Goal: Task Accomplishment & Management: Use online tool/utility

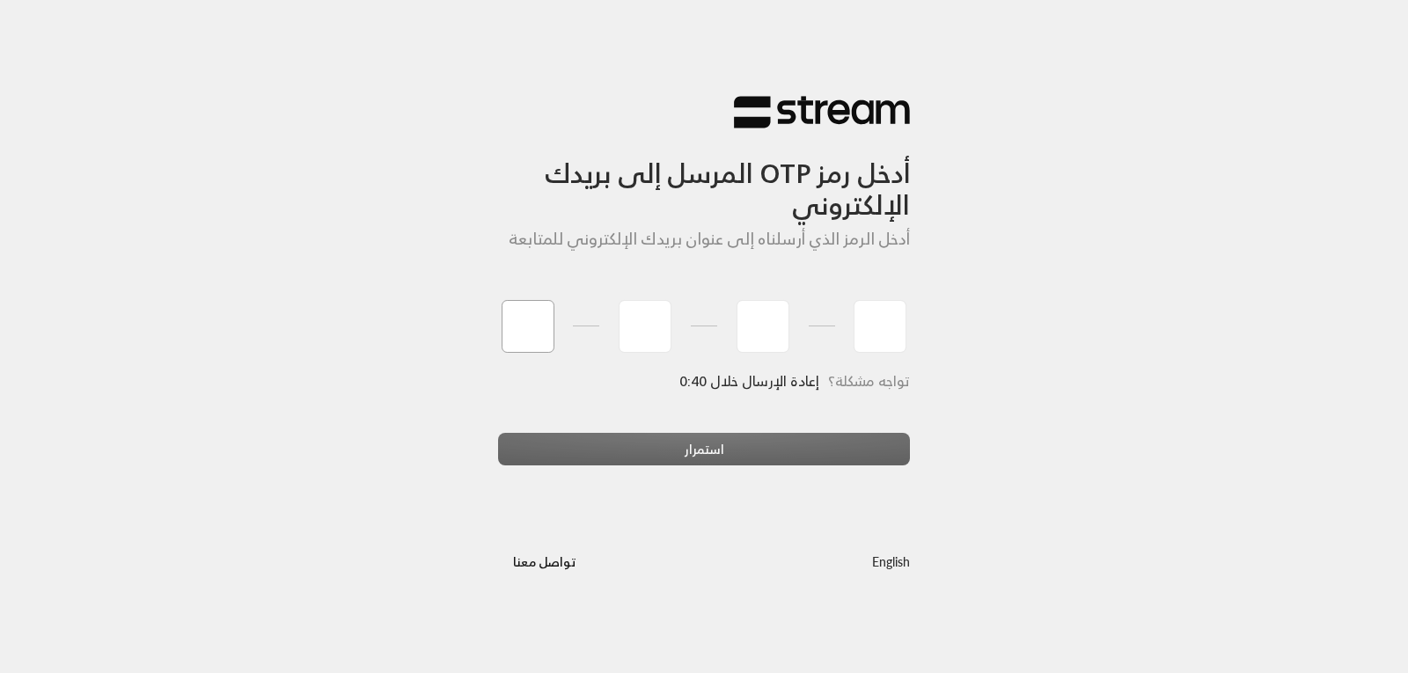
type input "8"
type input "7"
type input "2"
type input "0"
click at [832, 466] on div "أدخل رمز OTP المرسل إلى بريدك الإلكتروني أدخل الرمز الذي أرسلناه إلى عنوان بريد…" at bounding box center [704, 336] width 1408 height 673
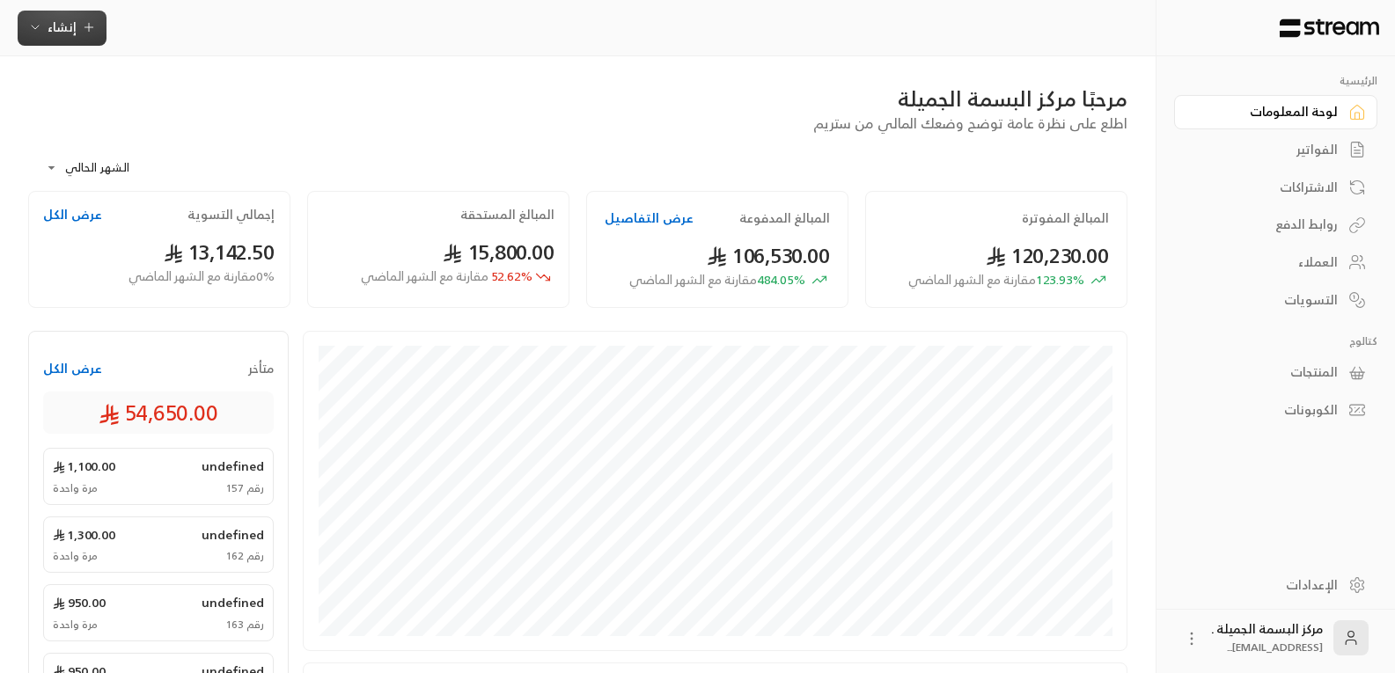
click at [76, 24] on span "إنشاء" at bounding box center [62, 27] width 68 height 22
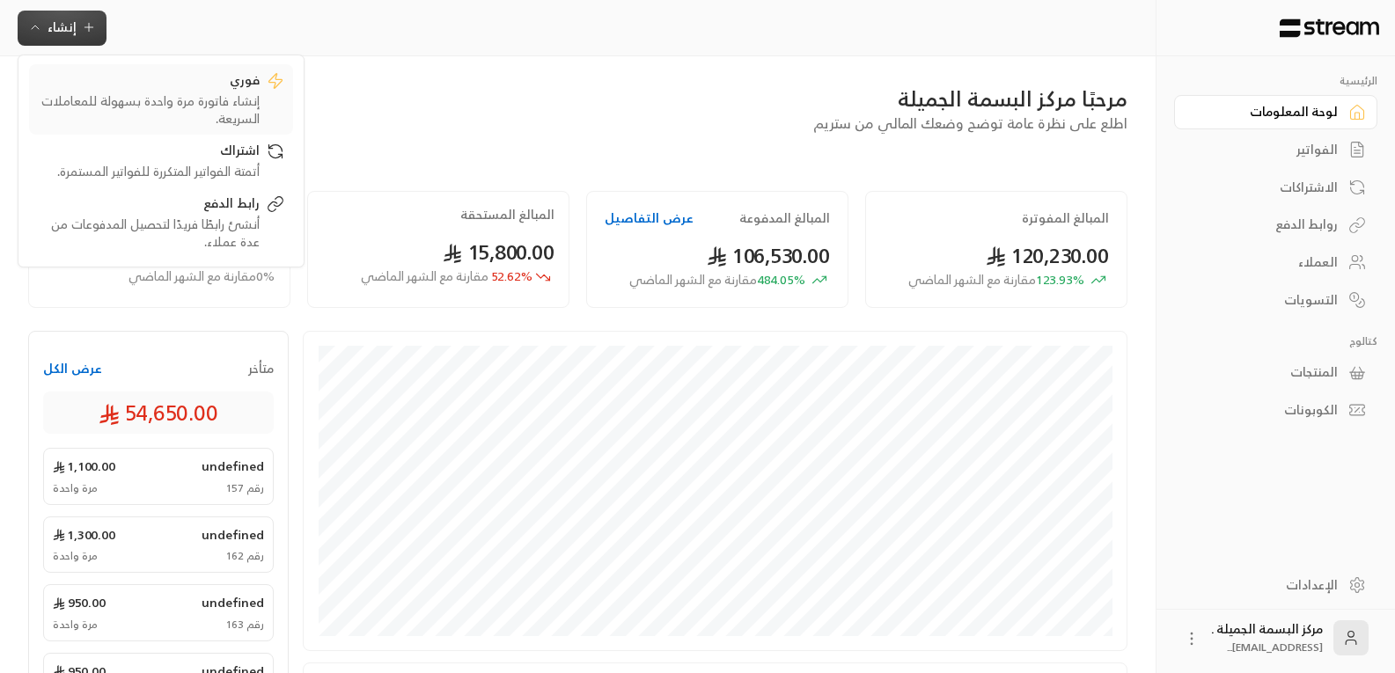
click at [238, 108] on div "إنشاء فاتورة مرة واحدة بسهولة للمعاملات السريعة." at bounding box center [149, 109] width 222 height 35
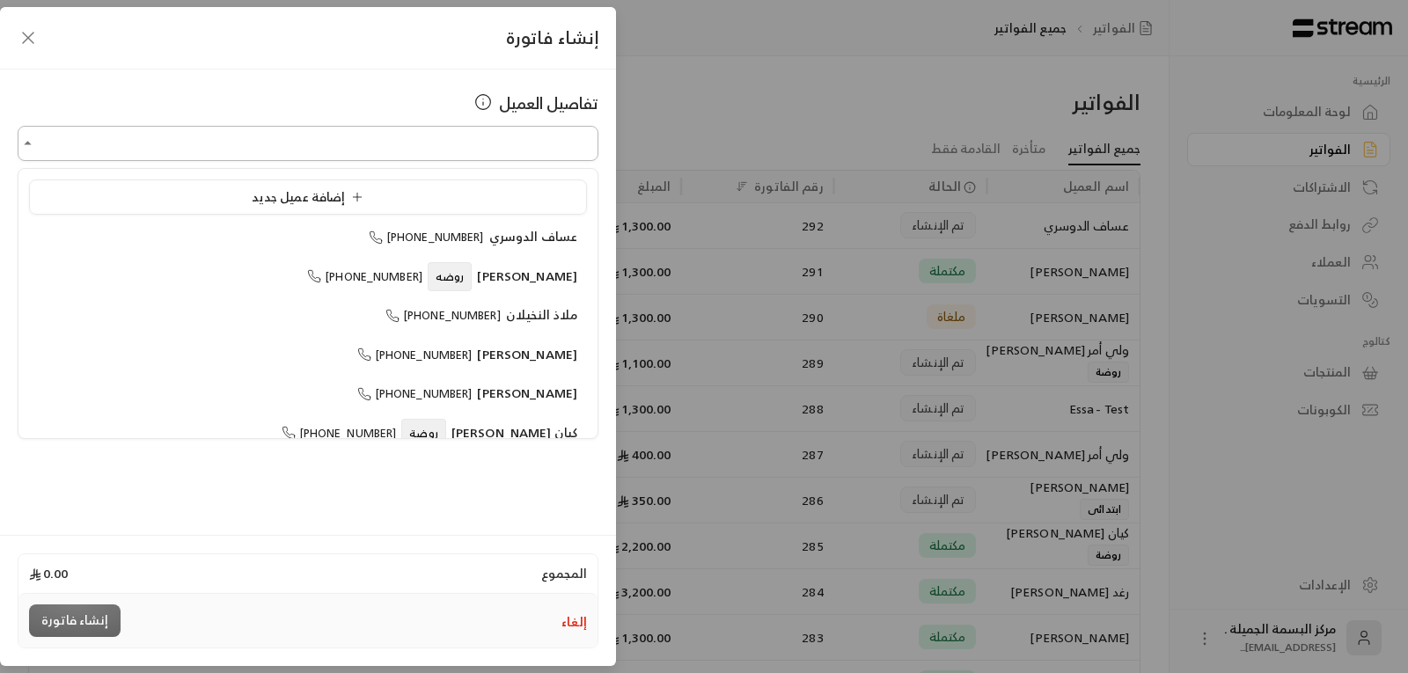
click at [472, 136] on input "اختر العميل" at bounding box center [308, 143] width 581 height 31
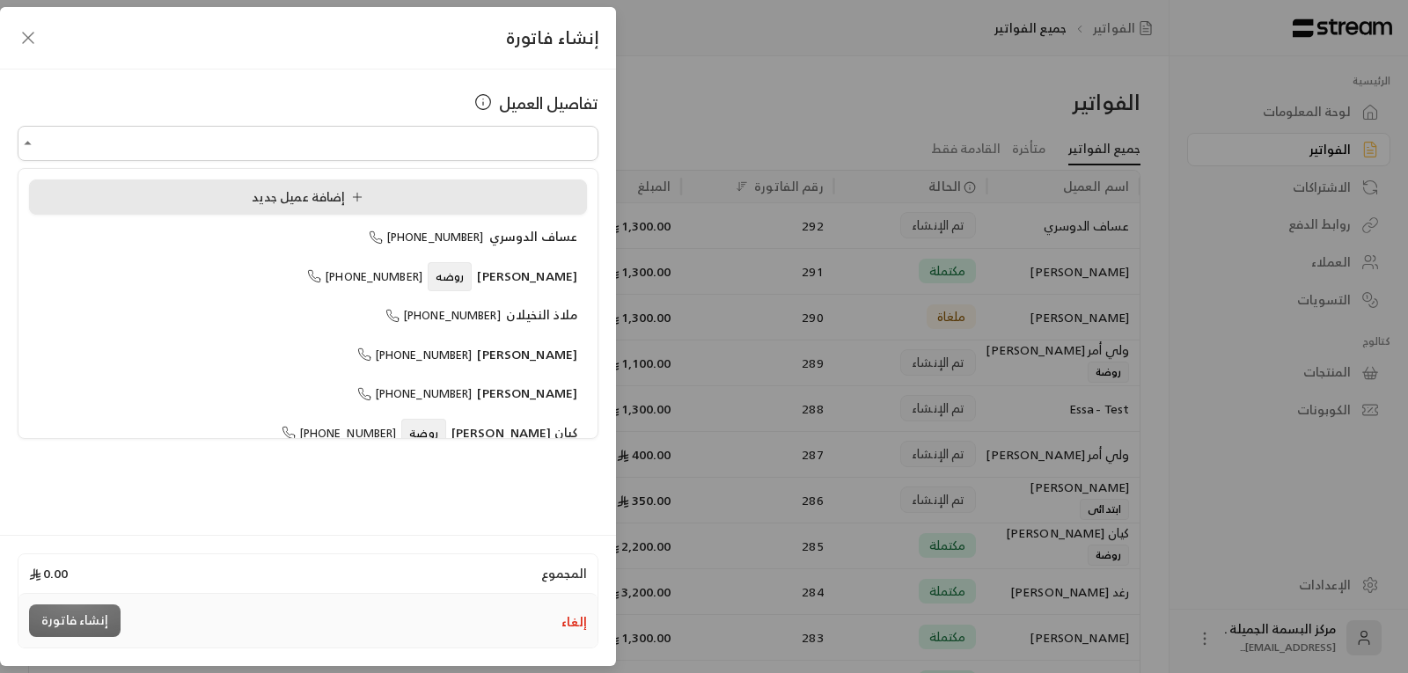
click at [253, 197] on span "إضافة عميل جديد" at bounding box center [308, 197] width 124 height 20
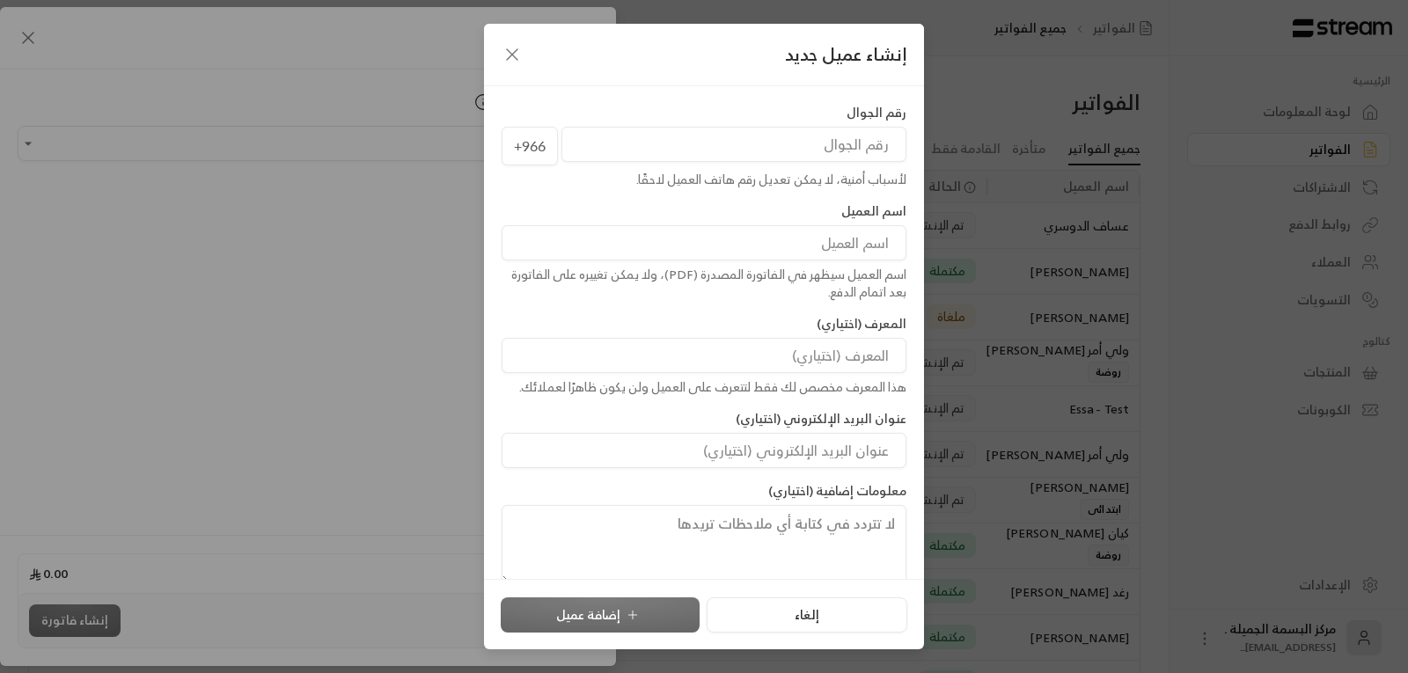
click at [774, 140] on input "tel" at bounding box center [733, 144] width 345 height 35
type input "537880484"
click at [803, 248] on input at bounding box center [704, 242] width 405 height 35
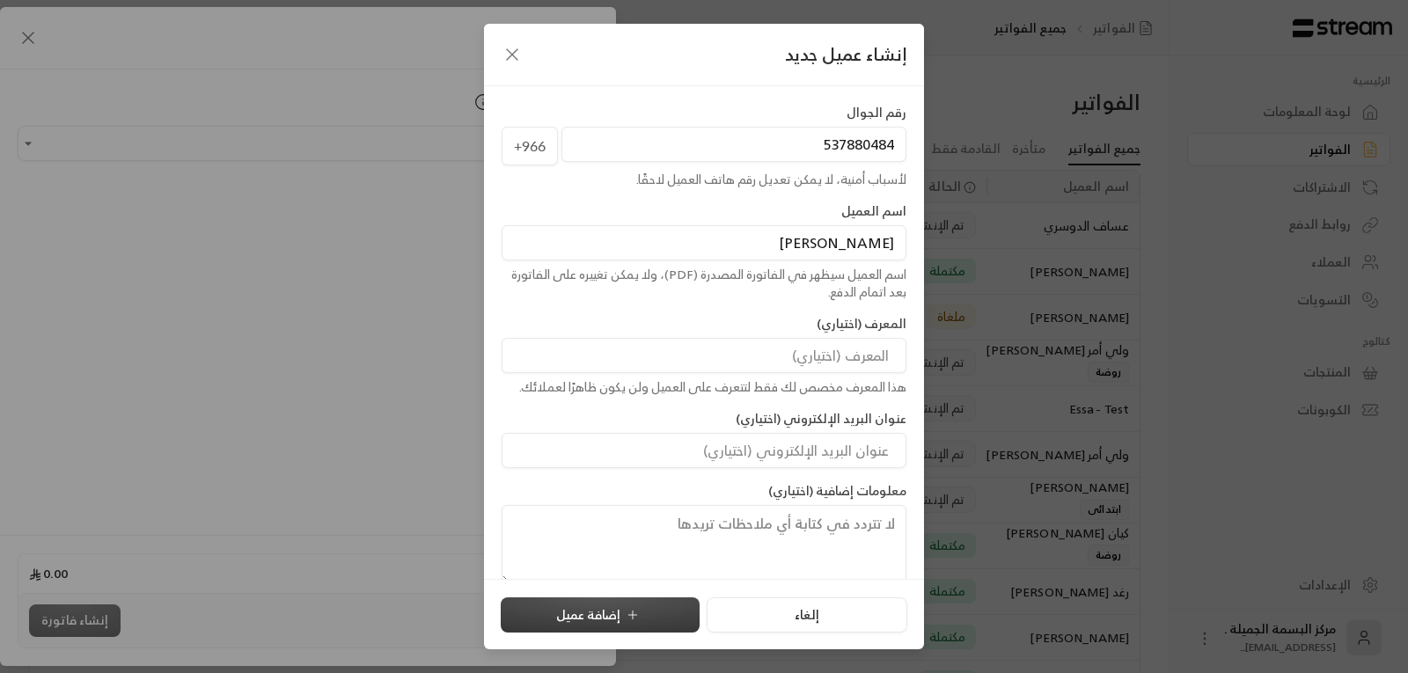
type input "[PERSON_NAME]"
click at [622, 609] on button "إضافة عميل" at bounding box center [600, 615] width 199 height 35
type input "**********"
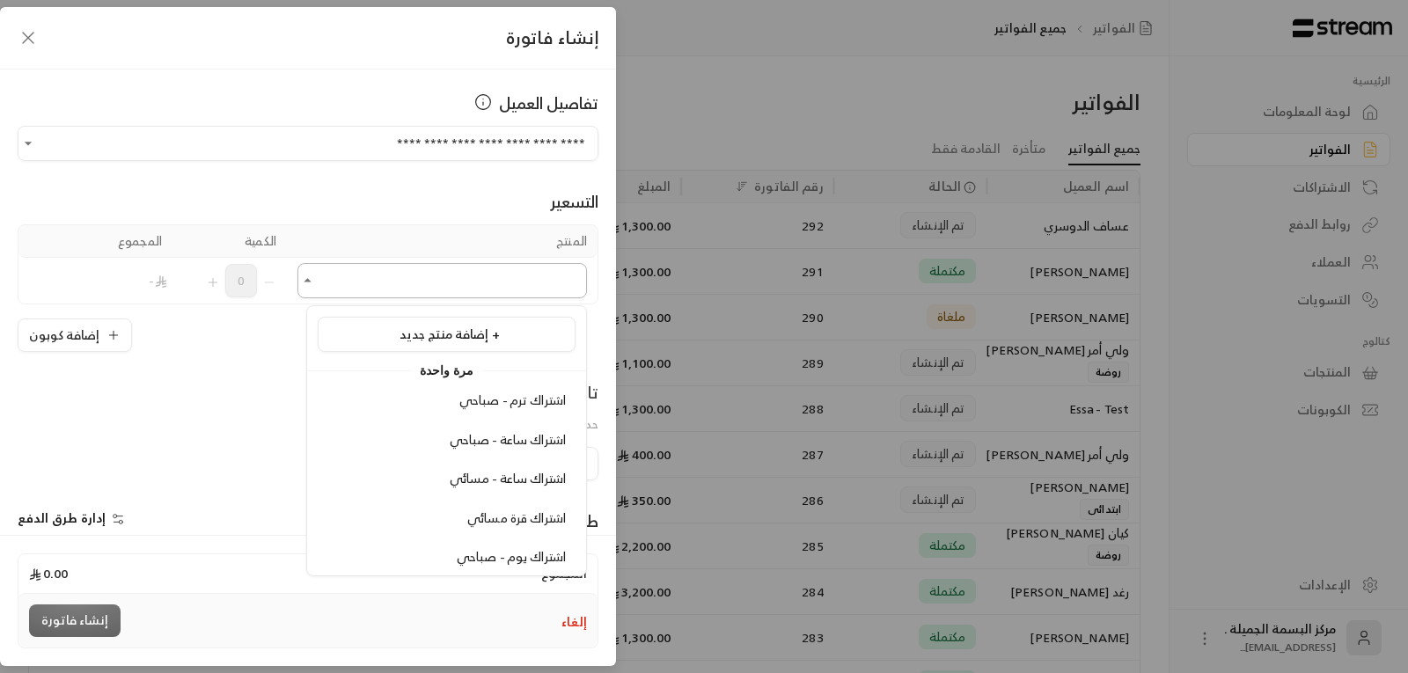
click at [502, 288] on input "اختر العميل" at bounding box center [442, 281] width 290 height 31
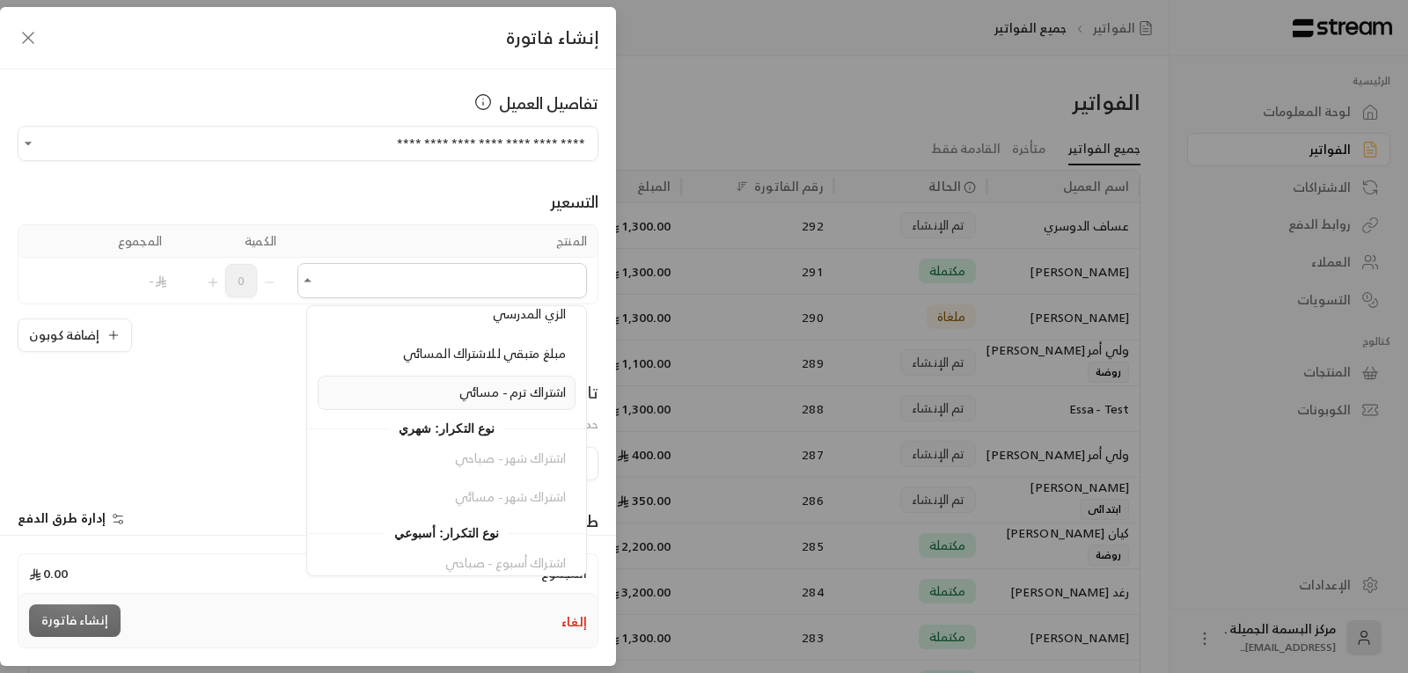
scroll to position [352, 0]
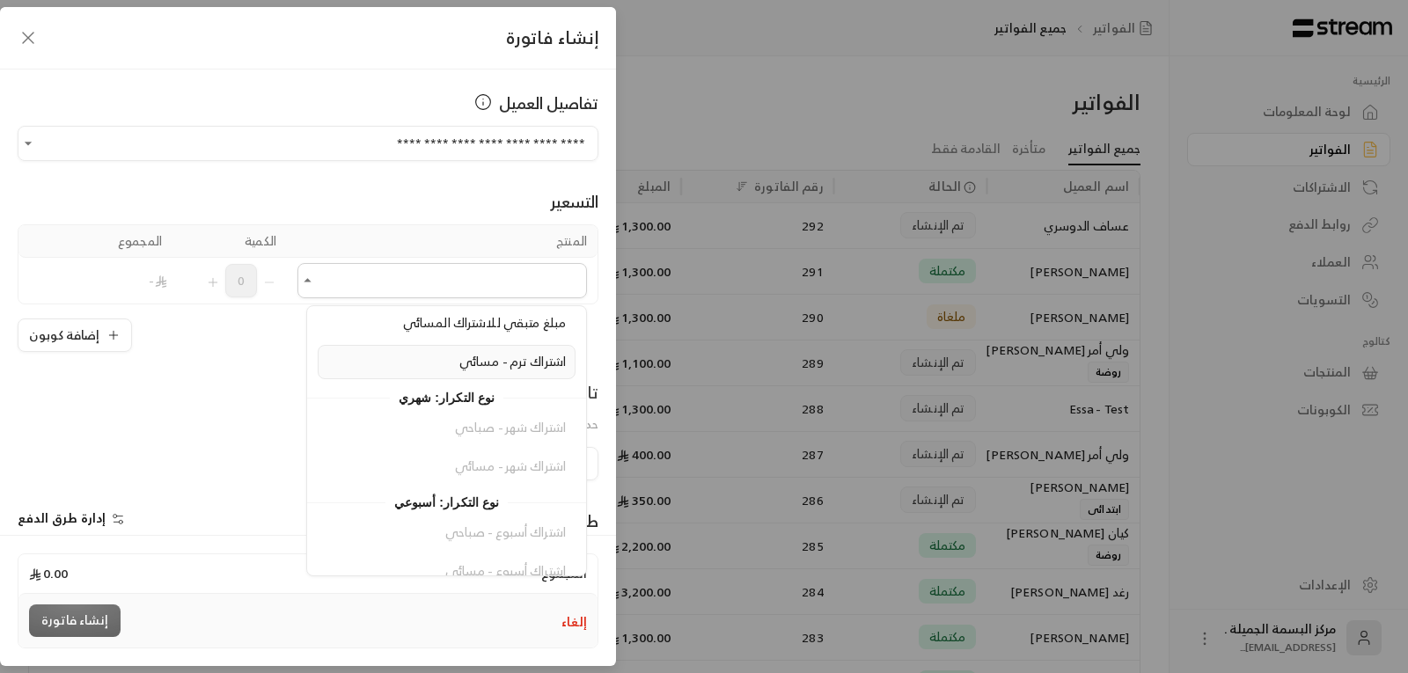
click at [492, 356] on span "اشتراك ترم - مسائي" at bounding box center [512, 361] width 106 height 22
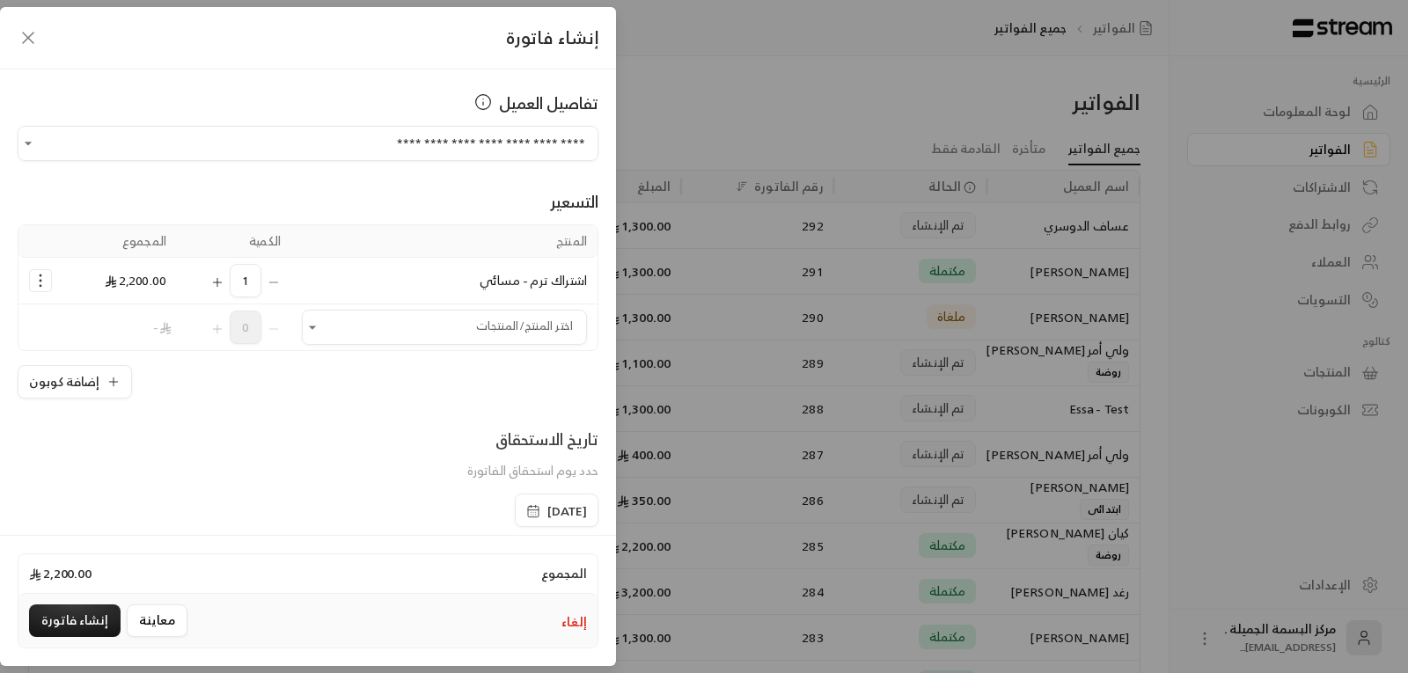
click at [526, 509] on icon "button" at bounding box center [533, 511] width 14 height 14
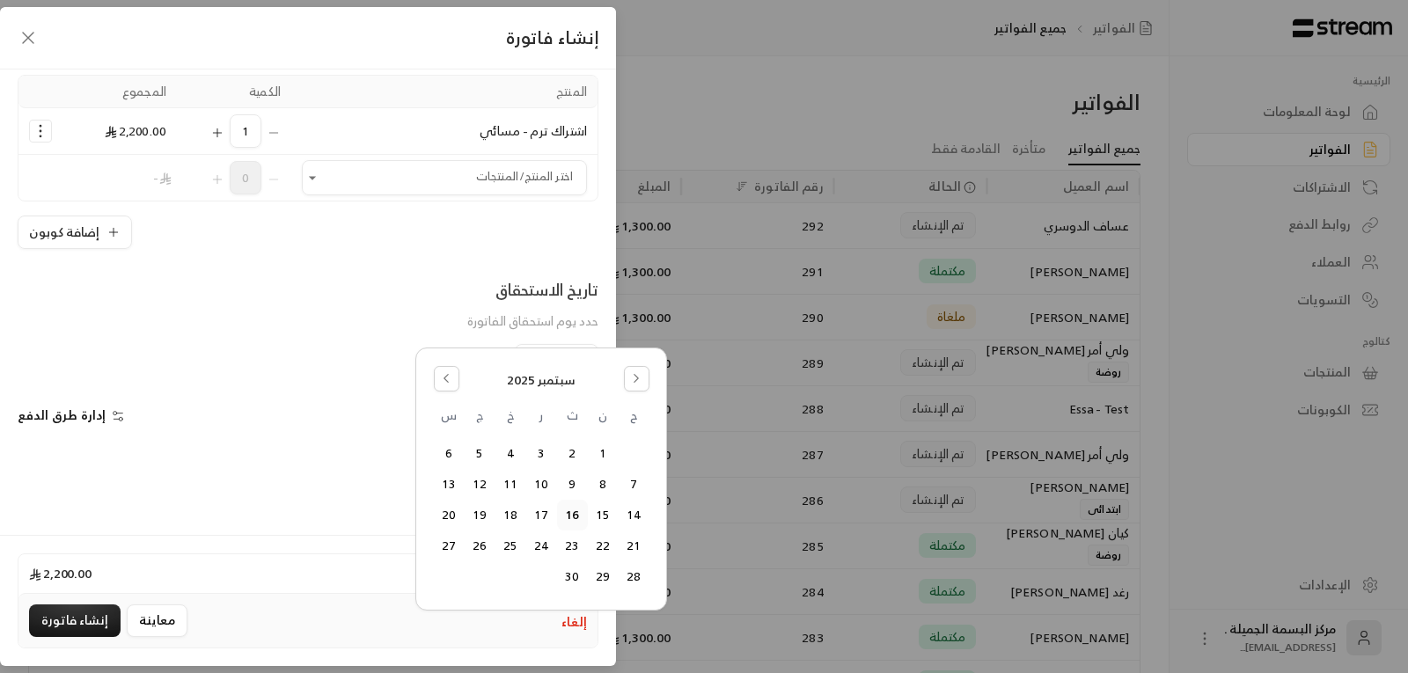
scroll to position [176, 0]
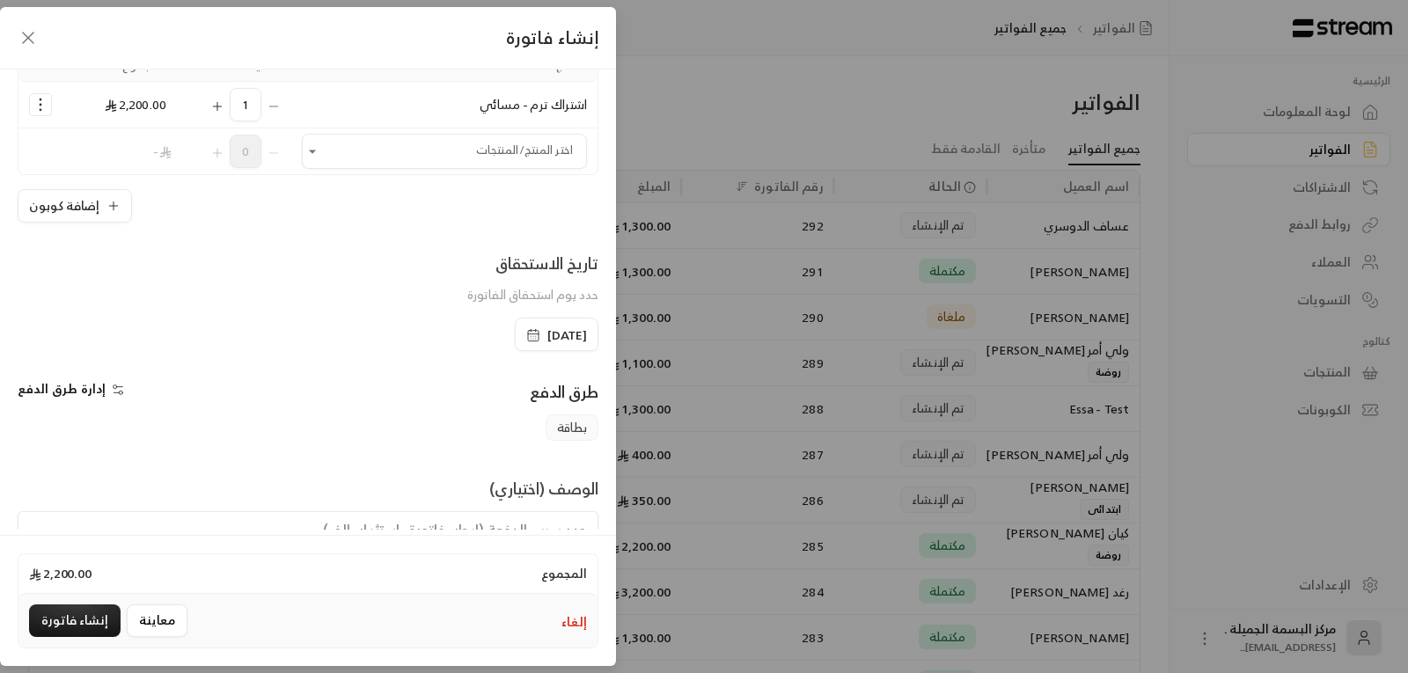
click at [371, 297] on div "تاريخ الاستحقاق حدد يوم استحقاق الفاتورة" at bounding box center [308, 284] width 598 height 67
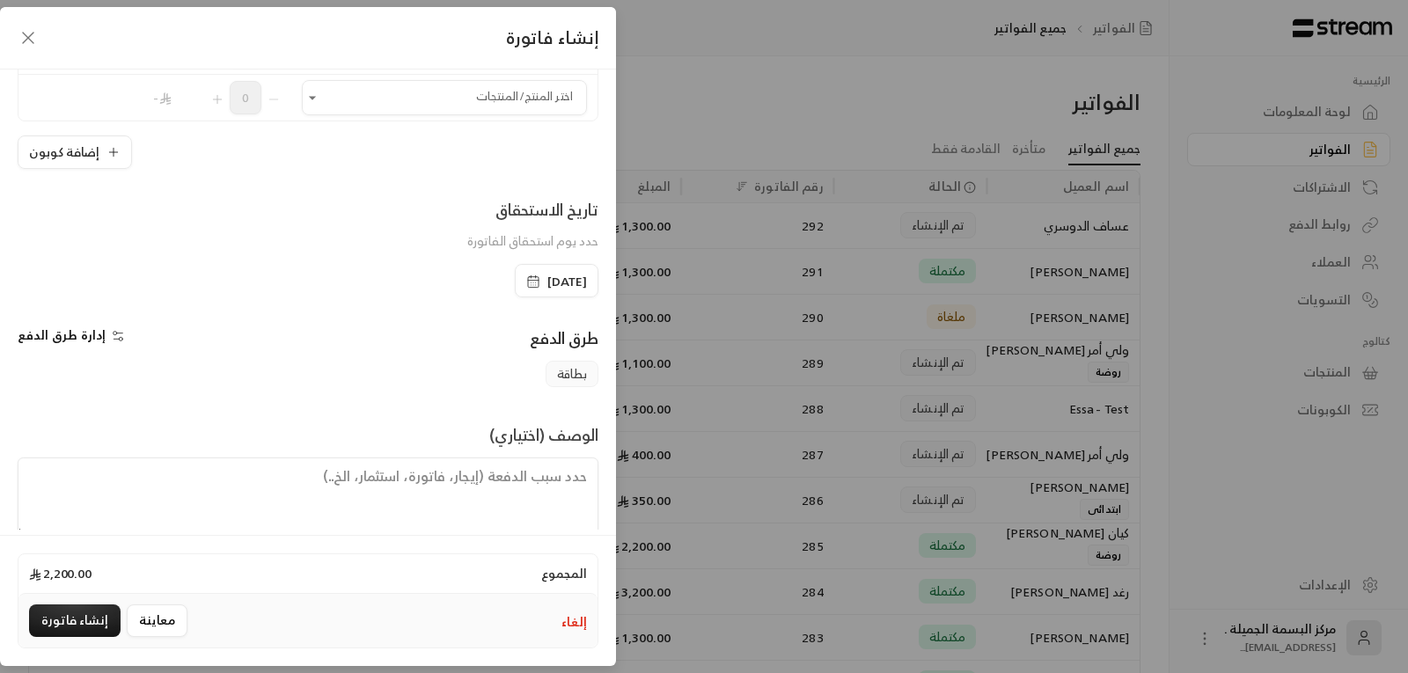
scroll to position [258, 0]
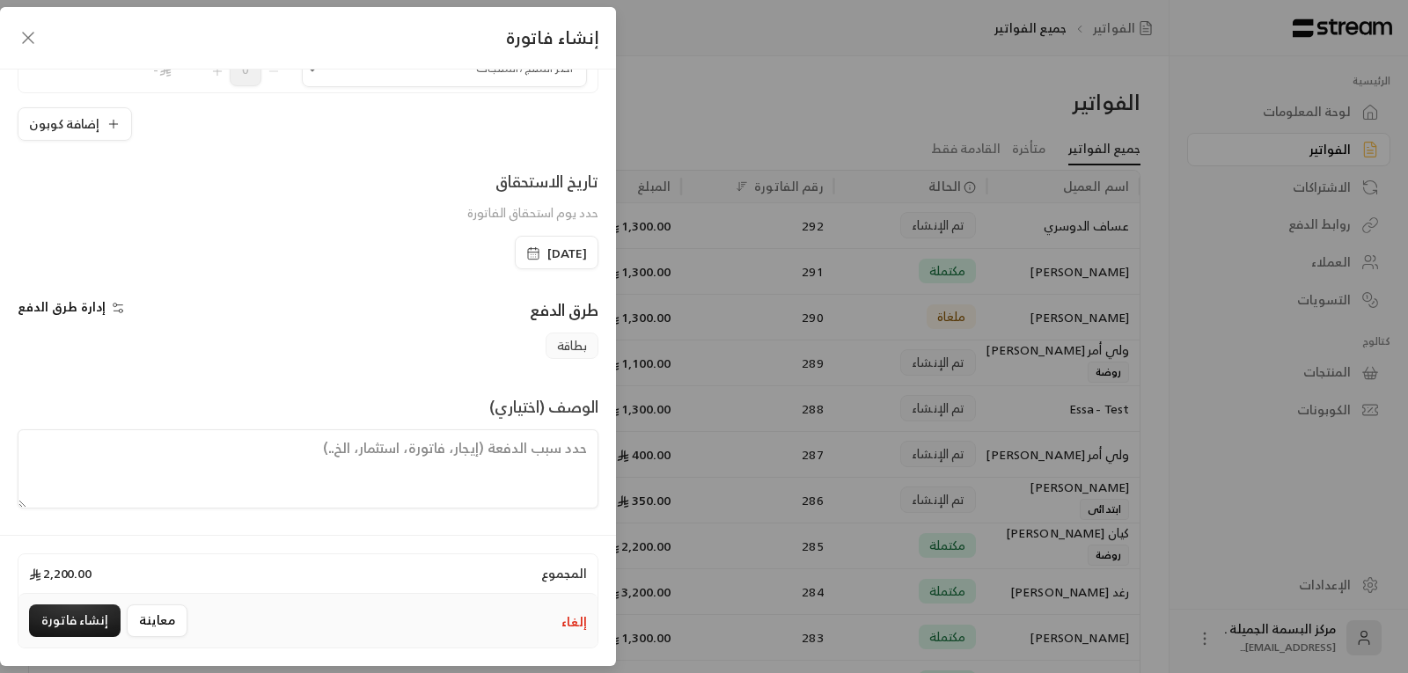
click at [580, 463] on textarea at bounding box center [308, 468] width 581 height 79
type textarea "يبدا الترم المسائي من [DATE] ينتهي [DATE]"
click at [526, 249] on icon "button" at bounding box center [533, 253] width 14 height 14
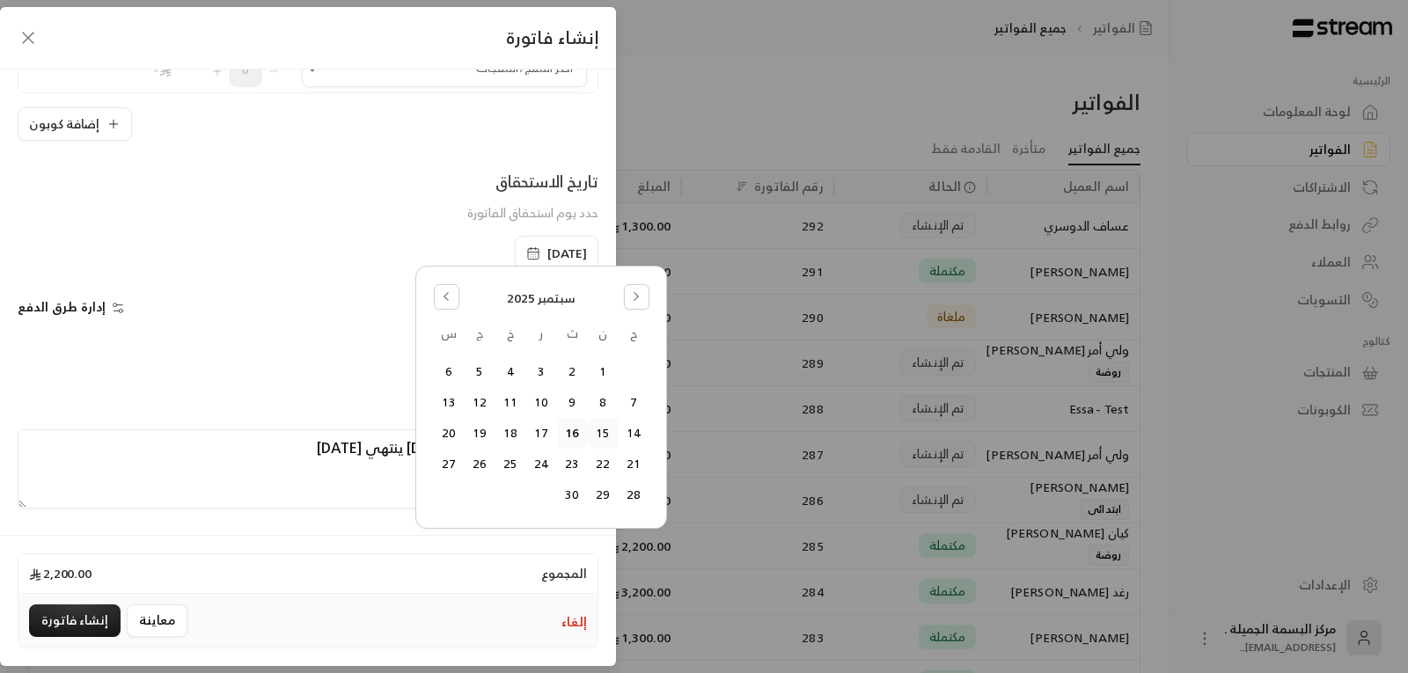
click at [608, 435] on button "15" at bounding box center [603, 433] width 29 height 29
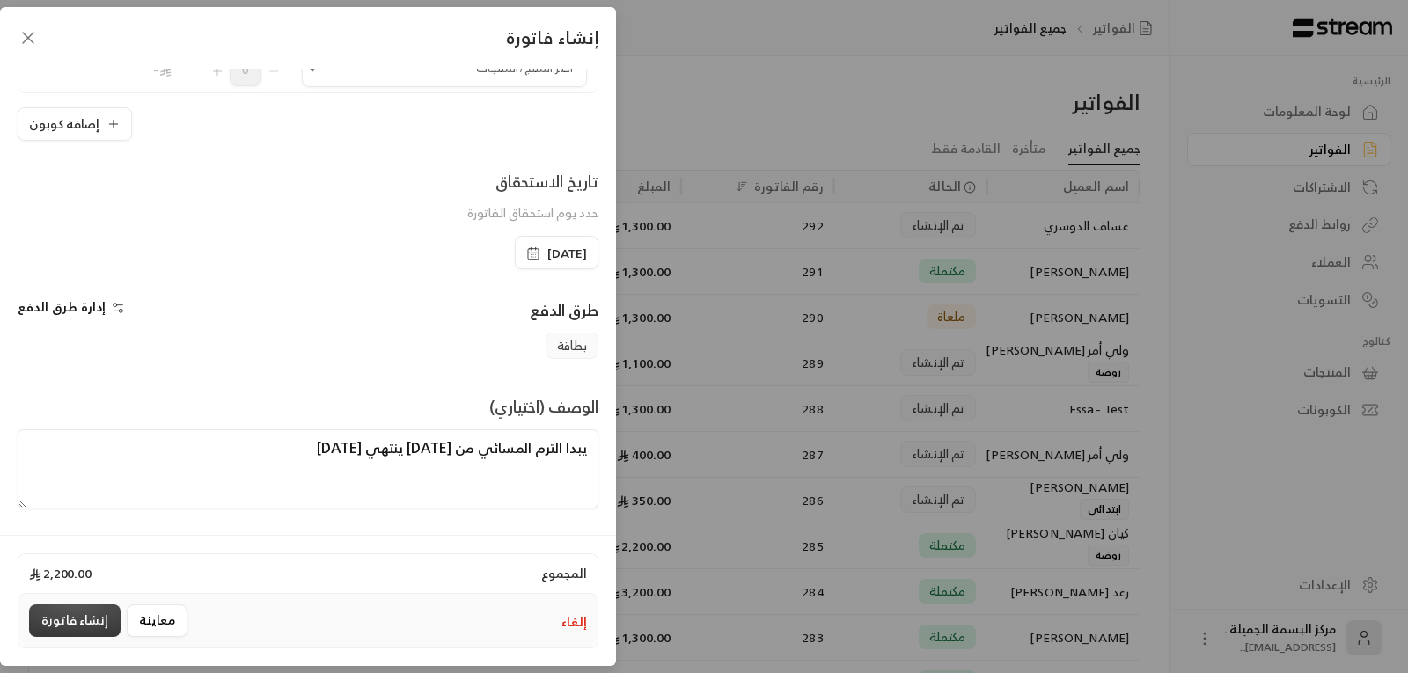
click at [81, 617] on button "إنشاء فاتورة" at bounding box center [75, 621] width 92 height 33
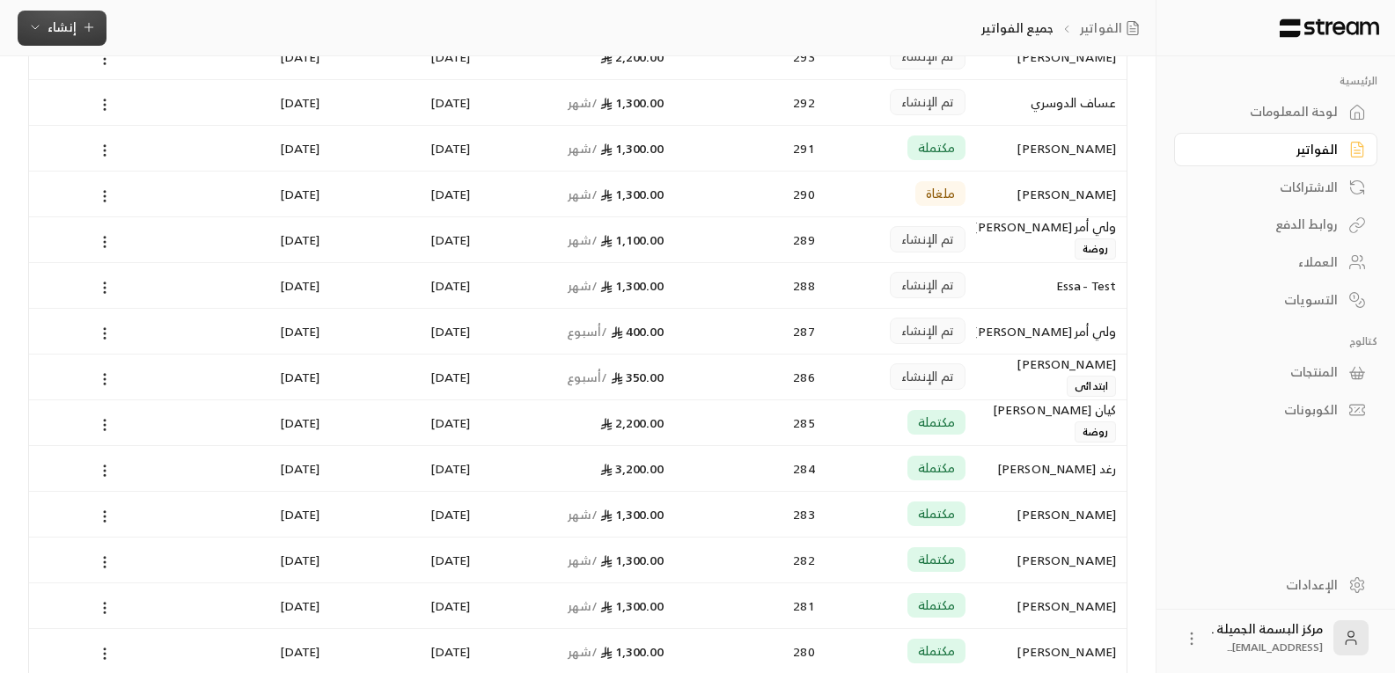
scroll to position [176, 0]
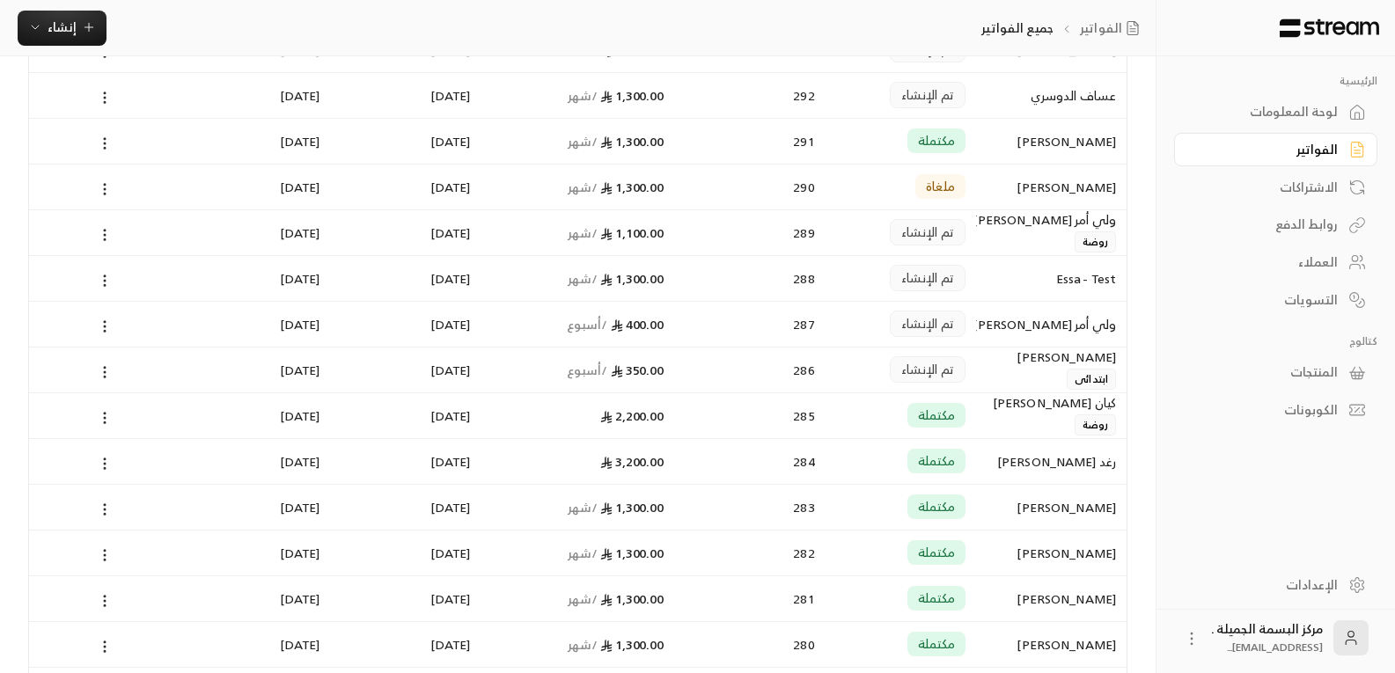
click at [976, 135] on div "[PERSON_NAME]" at bounding box center [1051, 141] width 150 height 46
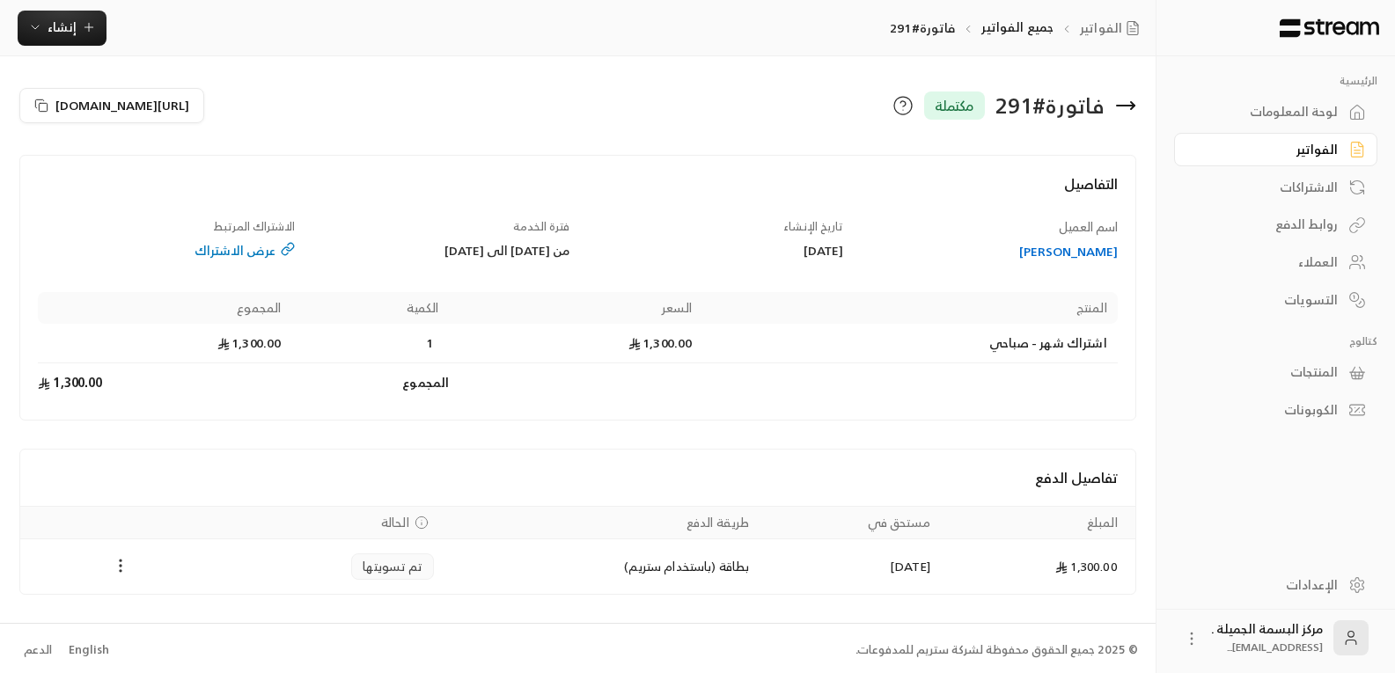
click at [114, 571] on icon "Payments" at bounding box center [121, 566] width 18 height 18
click at [364, 572] on div at bounding box center [704, 336] width 1408 height 673
click at [366, 570] on span "تم تسويتها" at bounding box center [393, 567] width 60 height 18
click at [1130, 103] on icon at bounding box center [1125, 105] width 21 height 21
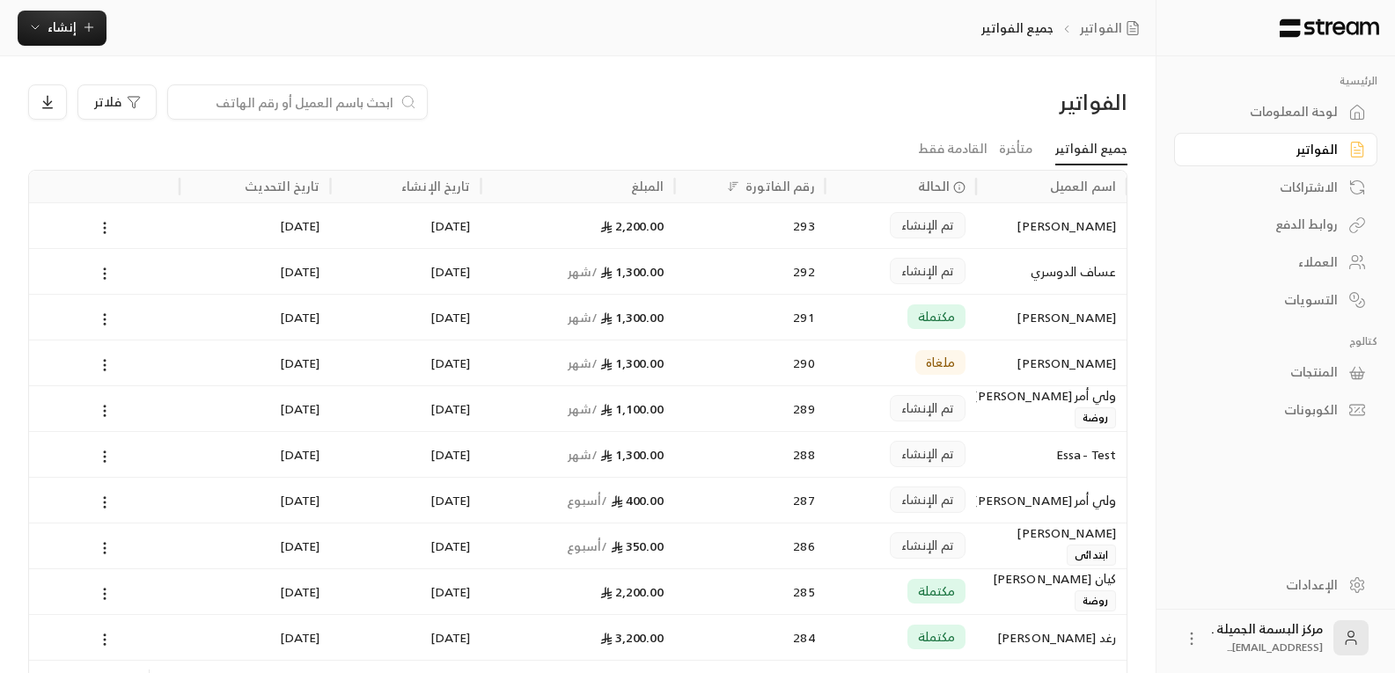
click at [1082, 405] on div "ولي أمر [PERSON_NAME]" at bounding box center [1051, 395] width 129 height 19
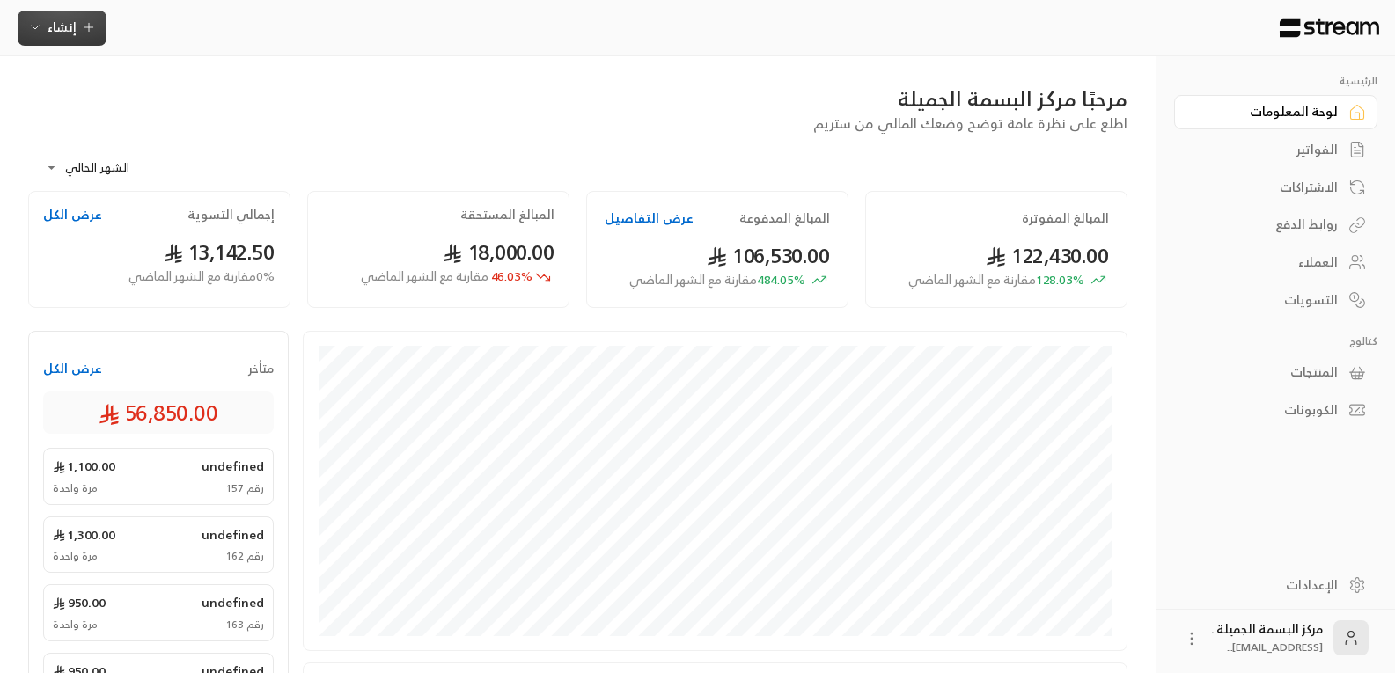
click at [51, 29] on span "إنشاء" at bounding box center [62, 27] width 29 height 22
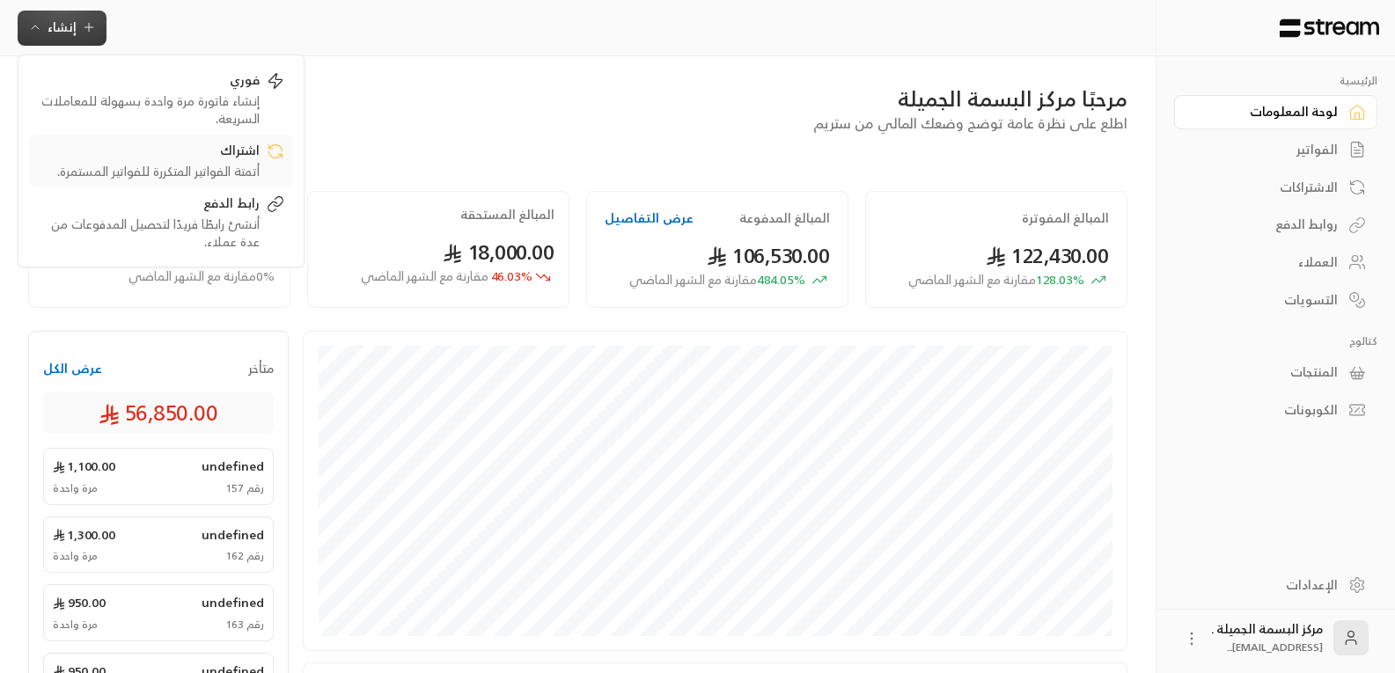
click at [155, 166] on div "أتمتة الفواتير المتكررة للفواتير المستمرة." at bounding box center [149, 172] width 222 height 18
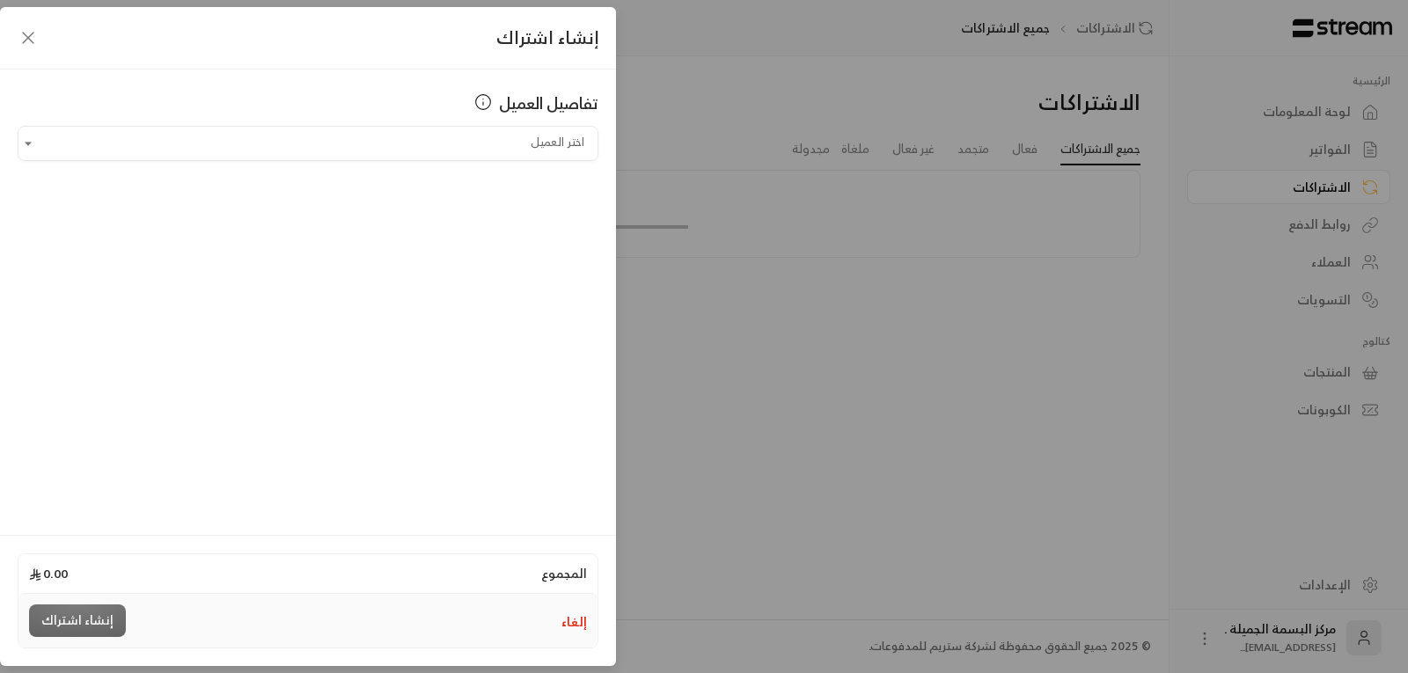
click at [25, 32] on icon "button" at bounding box center [28, 37] width 21 height 21
